Goal: Check status

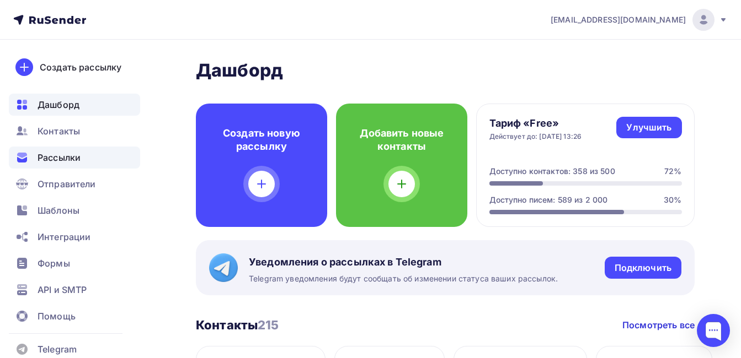
click at [58, 154] on span "Рассылки" at bounding box center [58, 157] width 43 height 13
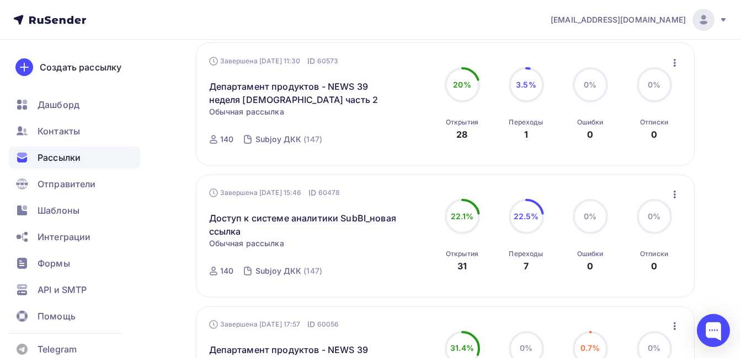
scroll to position [276, 0]
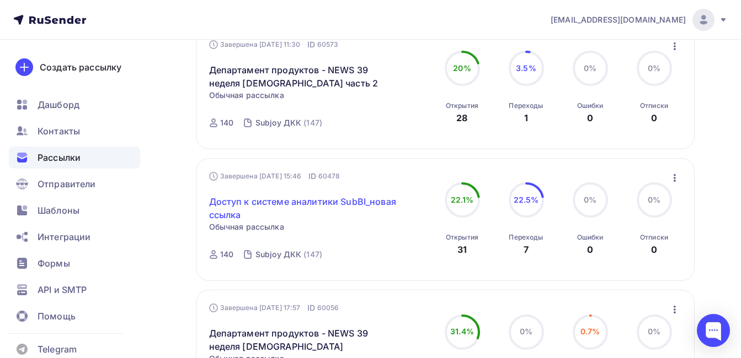
click at [345, 204] on link "Доступ к системе аналитики SubBI_новая ссылка" at bounding box center [303, 208] width 189 height 26
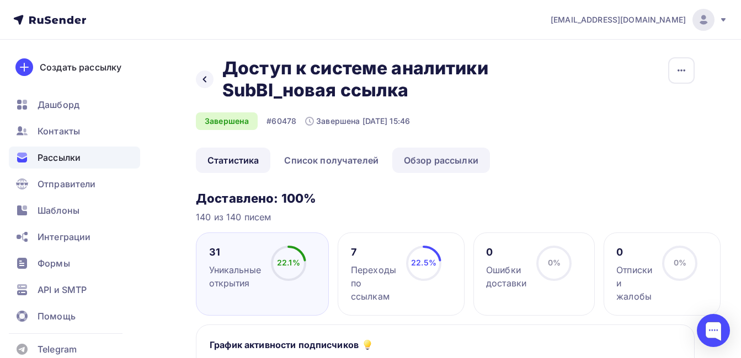
click at [427, 153] on link "Обзор рассылки" at bounding box center [441, 160] width 98 height 25
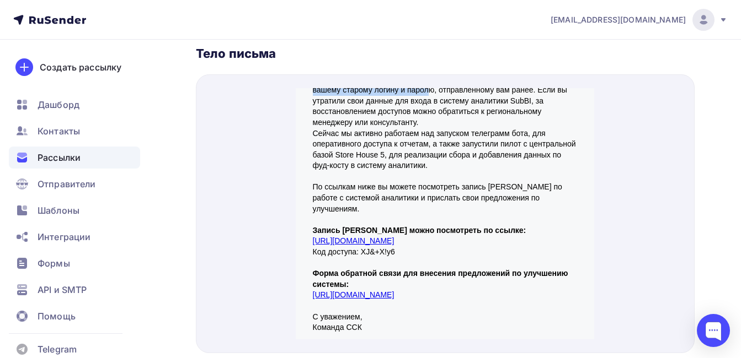
scroll to position [132, 0]
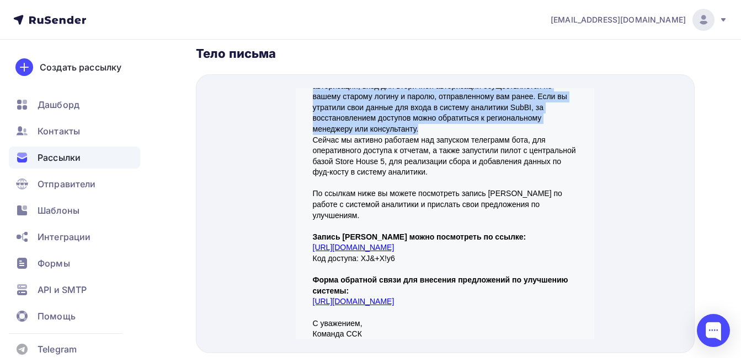
drag, startPoint x: 308, startPoint y: 106, endPoint x: 416, endPoint y: 123, distance: 109.9
click at [416, 123] on p "Уважаемые франчайзи, Адрес службы системы аналитики SubBI теперь получил доменн…" at bounding box center [445, 84] width 265 height 270
drag, startPoint x: 416, startPoint y: 123, endPoint x: 401, endPoint y: 123, distance: 15.4
copy p "Lorem ipsumd sitamet consectet AdiPI elitse doeiusm temporin utl. E 36.66.9577 …"
click at [438, 127] on p "Уважаемые франчайзи, Адрес службы системы аналитики SubBI теперь получил доменн…" at bounding box center [445, 84] width 265 height 270
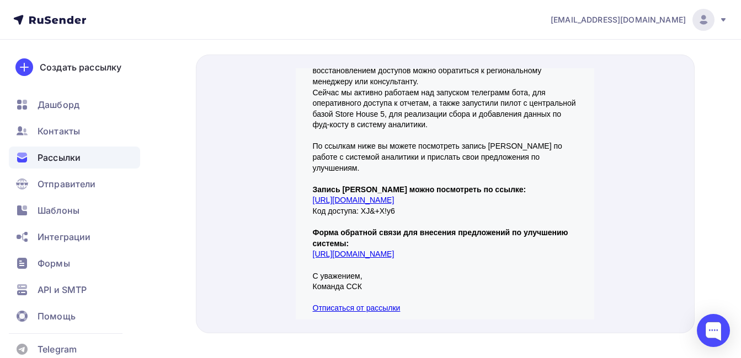
scroll to position [489, 0]
